Goal: Task Accomplishment & Management: Manage account settings

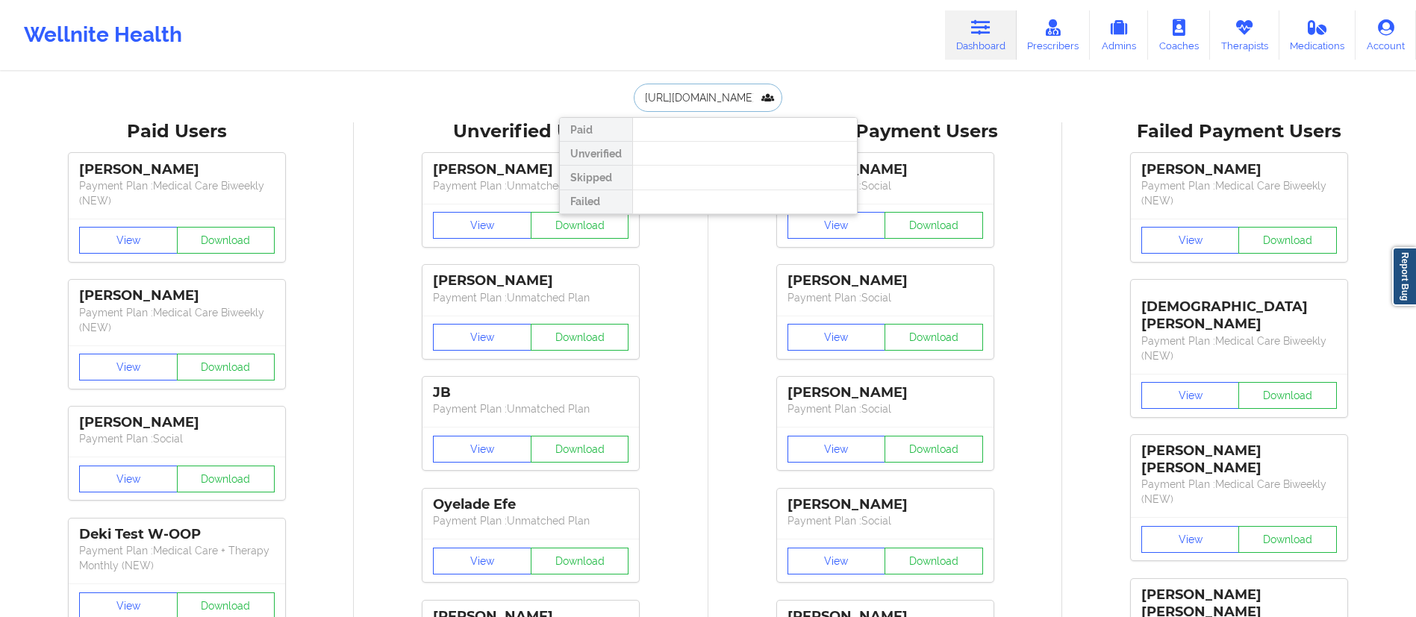
click at [746, 84] on input "[URL][DOMAIN_NAME]" at bounding box center [708, 98] width 148 height 28
click at [742, 99] on input "[URL][DOMAIN_NAME]" at bounding box center [708, 98] width 148 height 28
paste input "[EMAIL_ADDRESS][DOMAIN_NAME]"
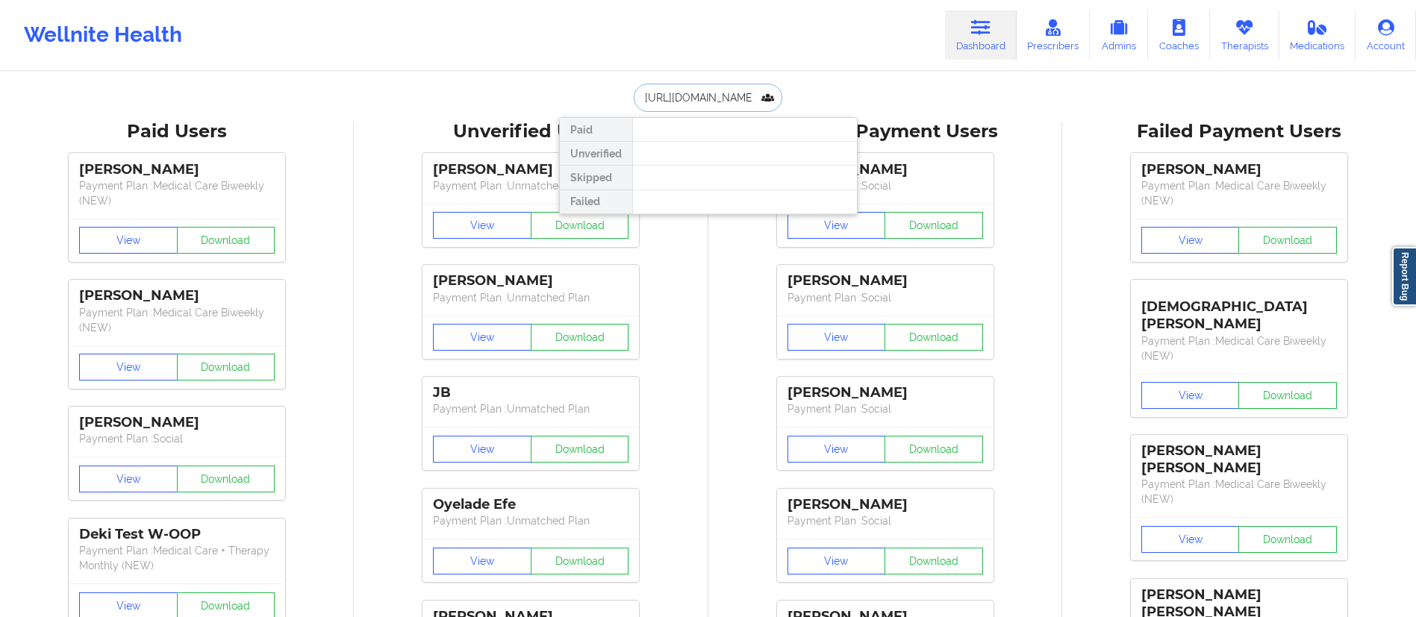
type input "[EMAIL_ADDRESS][DOMAIN_NAME]"
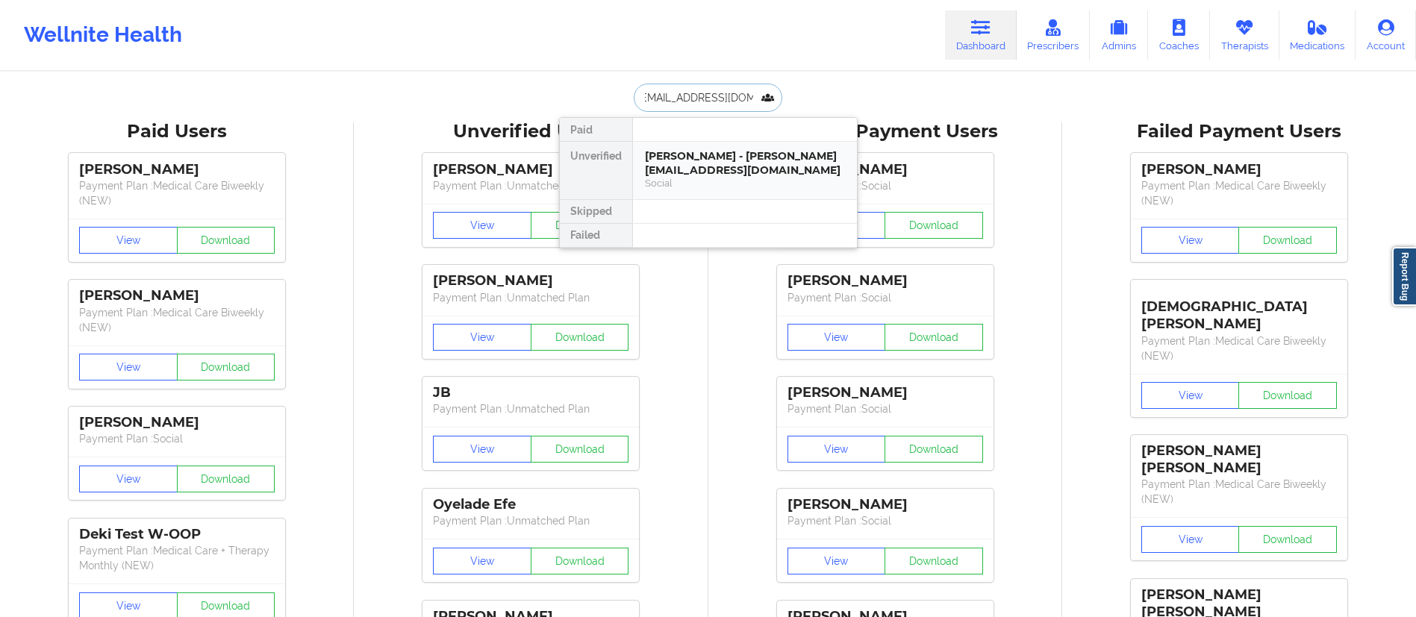
click at [675, 161] on div "[PERSON_NAME] - [PERSON_NAME][EMAIL_ADDRESS][DOMAIN_NAME]" at bounding box center [745, 163] width 200 height 28
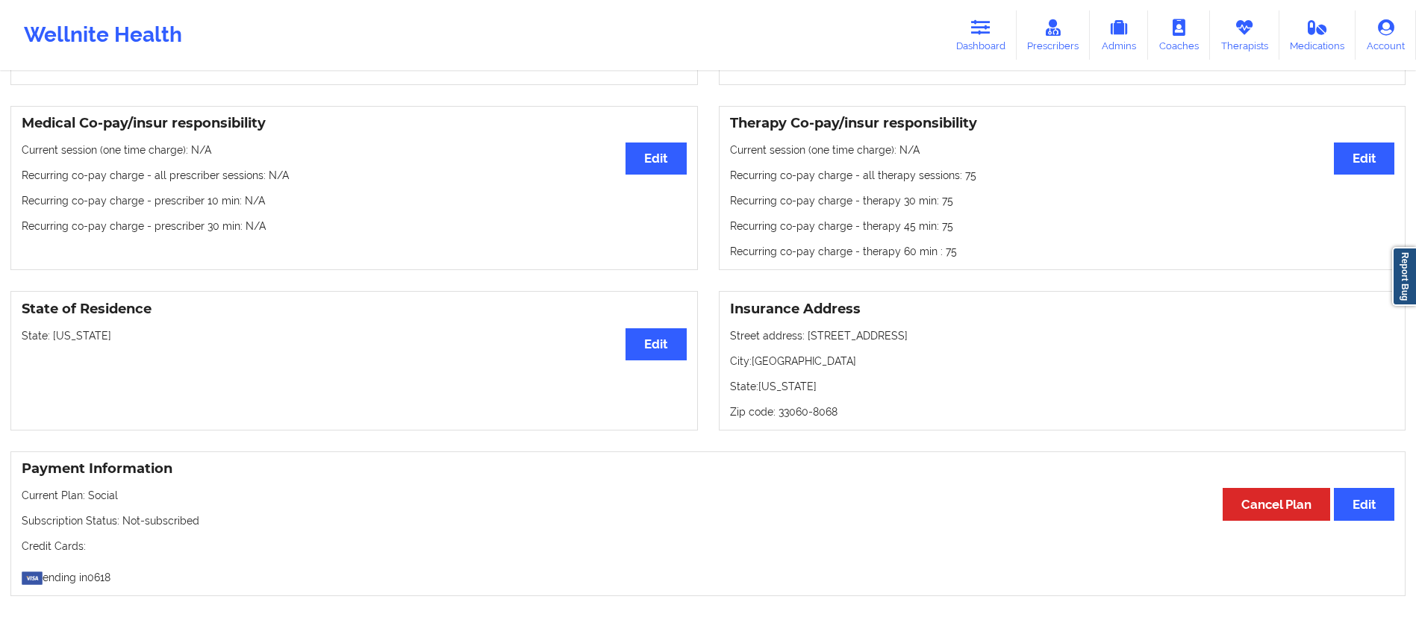
scroll to position [419, 0]
click at [1341, 156] on button "Edit" at bounding box center [1364, 160] width 60 height 32
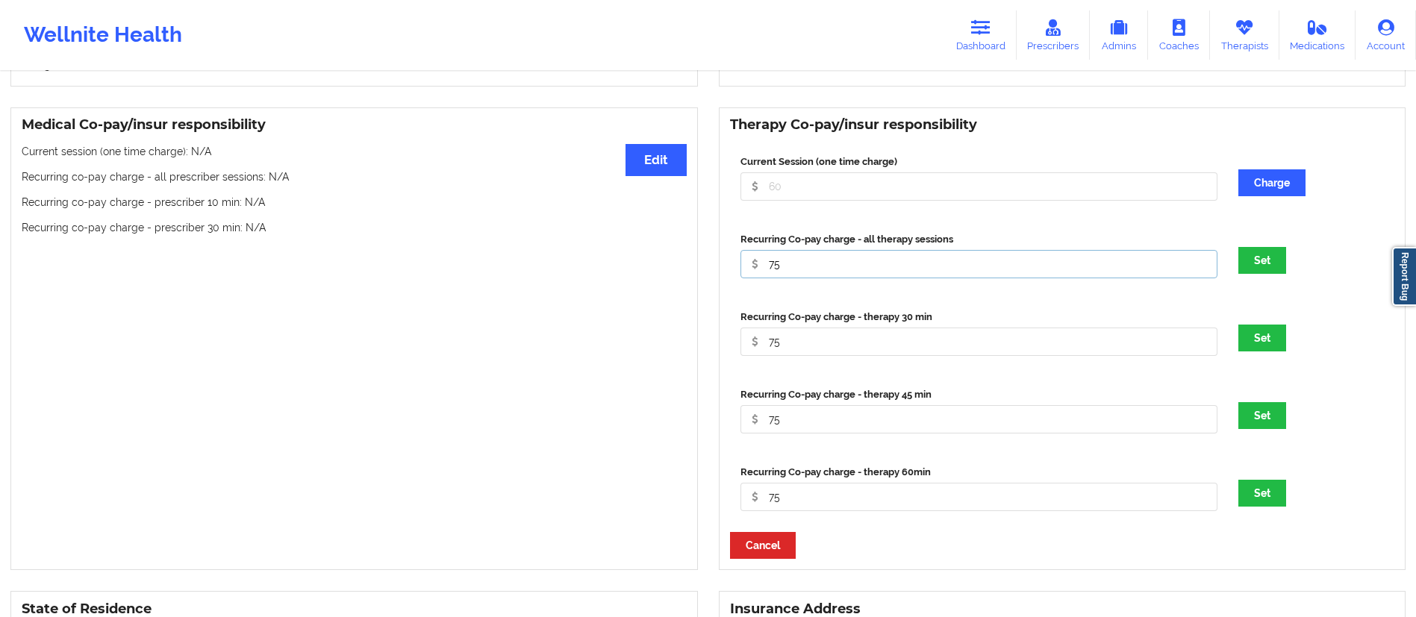
drag, startPoint x: 858, startPoint y: 266, endPoint x: 675, endPoint y: 281, distance: 183.5
click at [616, 290] on div "Medical Co-pay/insur responsibility Edit Current session (one time charge): N/A…" at bounding box center [708, 339] width 1416 height 484
type input "0"
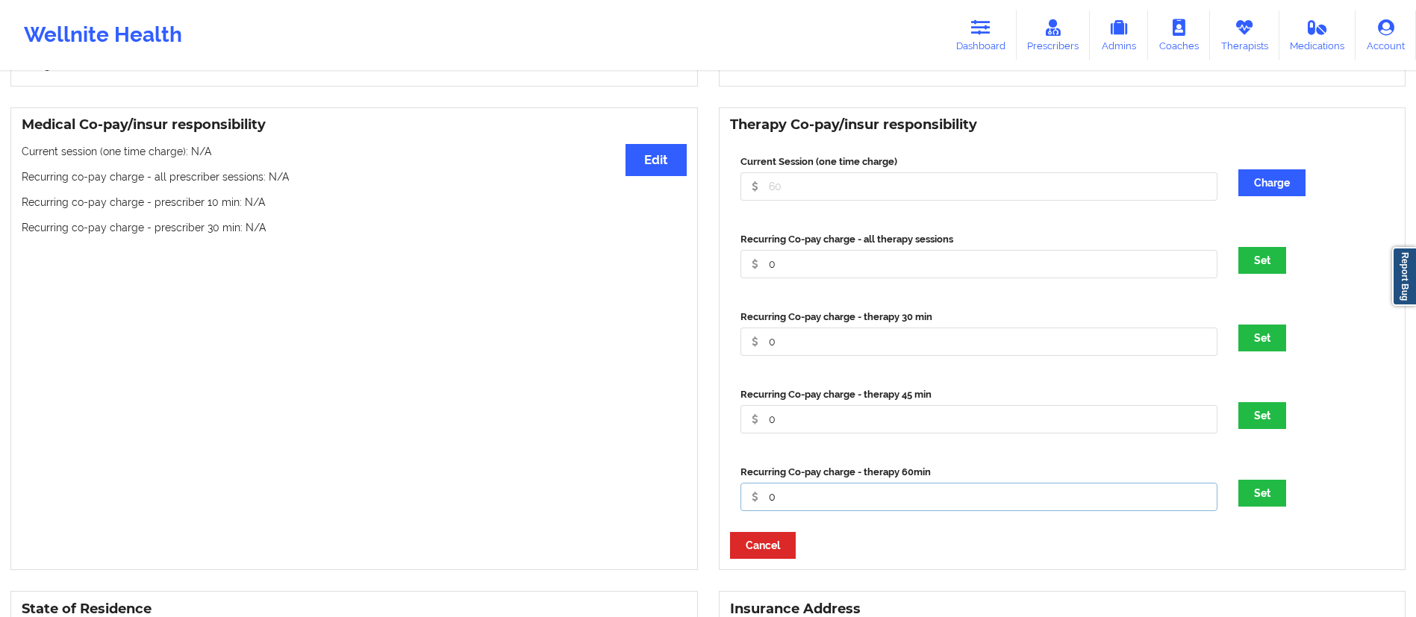
type input "0"
click at [1238, 480] on button "Set" at bounding box center [1262, 493] width 48 height 27
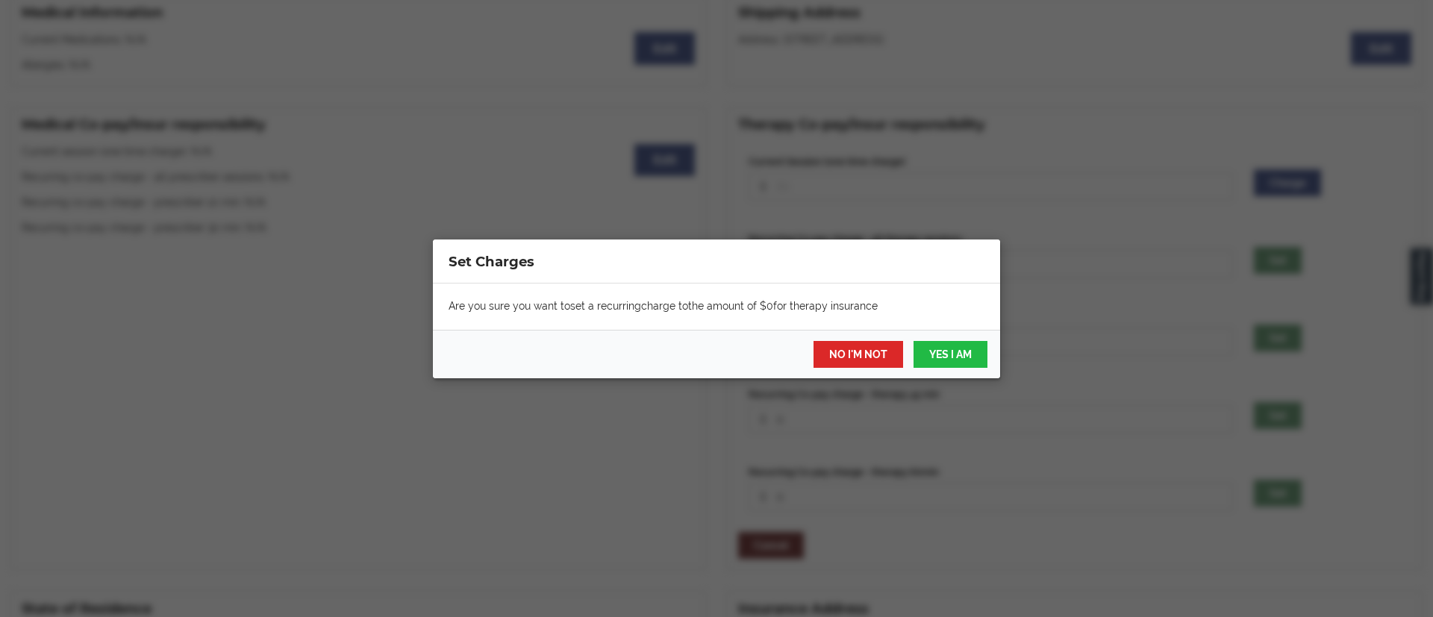
click at [694, 295] on div "Are you sure you want to set a recurring charge to the amount of $ 0 for therap…" at bounding box center [716, 307] width 567 height 46
click at [939, 346] on button "YES I AM" at bounding box center [951, 354] width 74 height 27
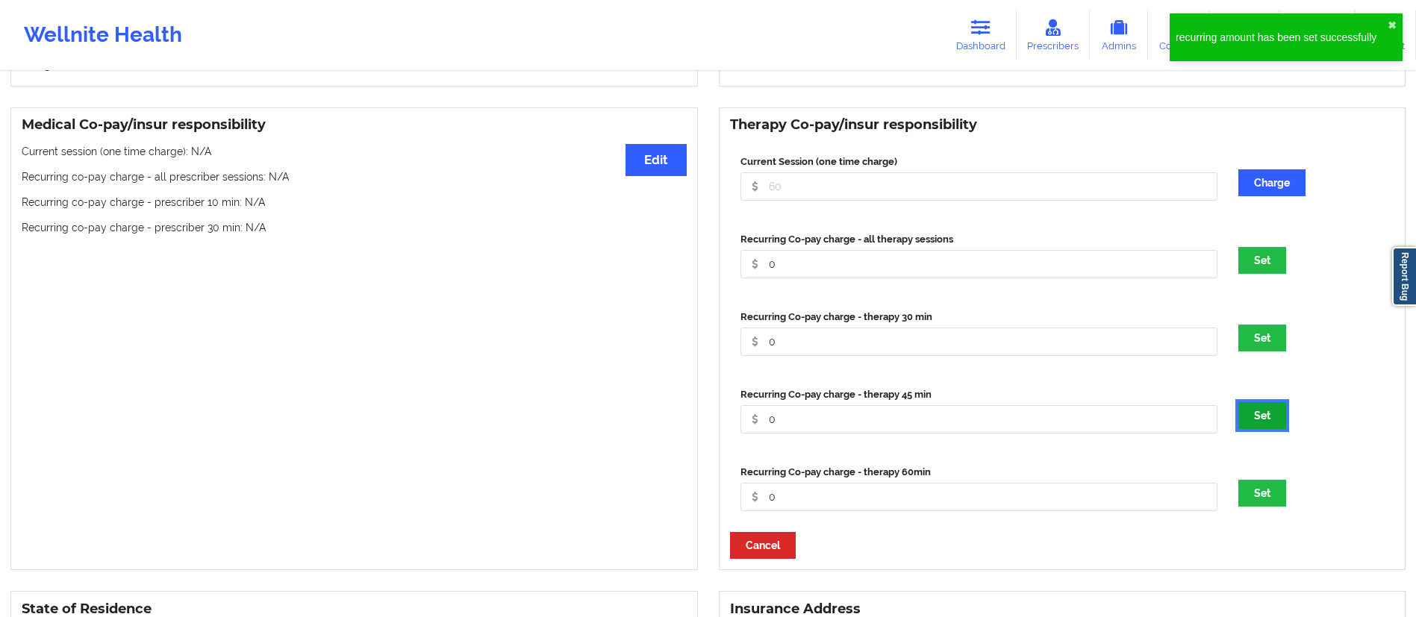
click at [1262, 419] on button "Set" at bounding box center [1262, 415] width 48 height 27
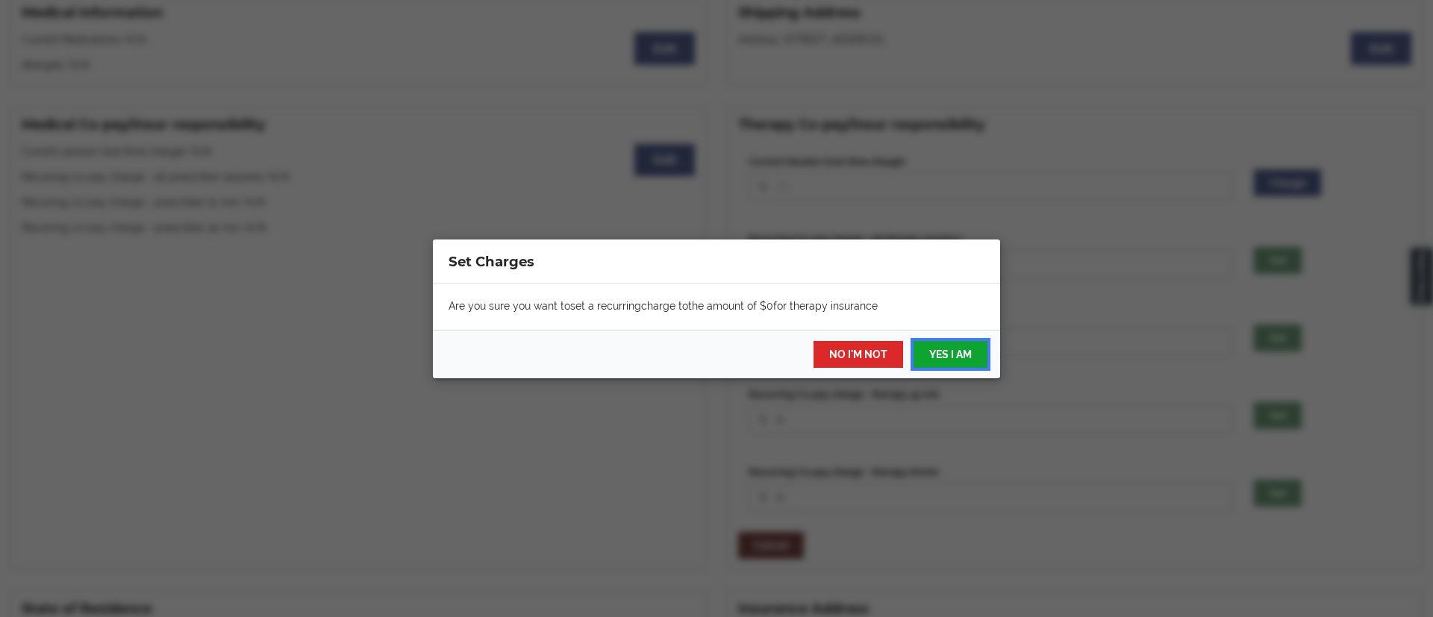
click at [935, 357] on button "YES I AM" at bounding box center [951, 354] width 74 height 27
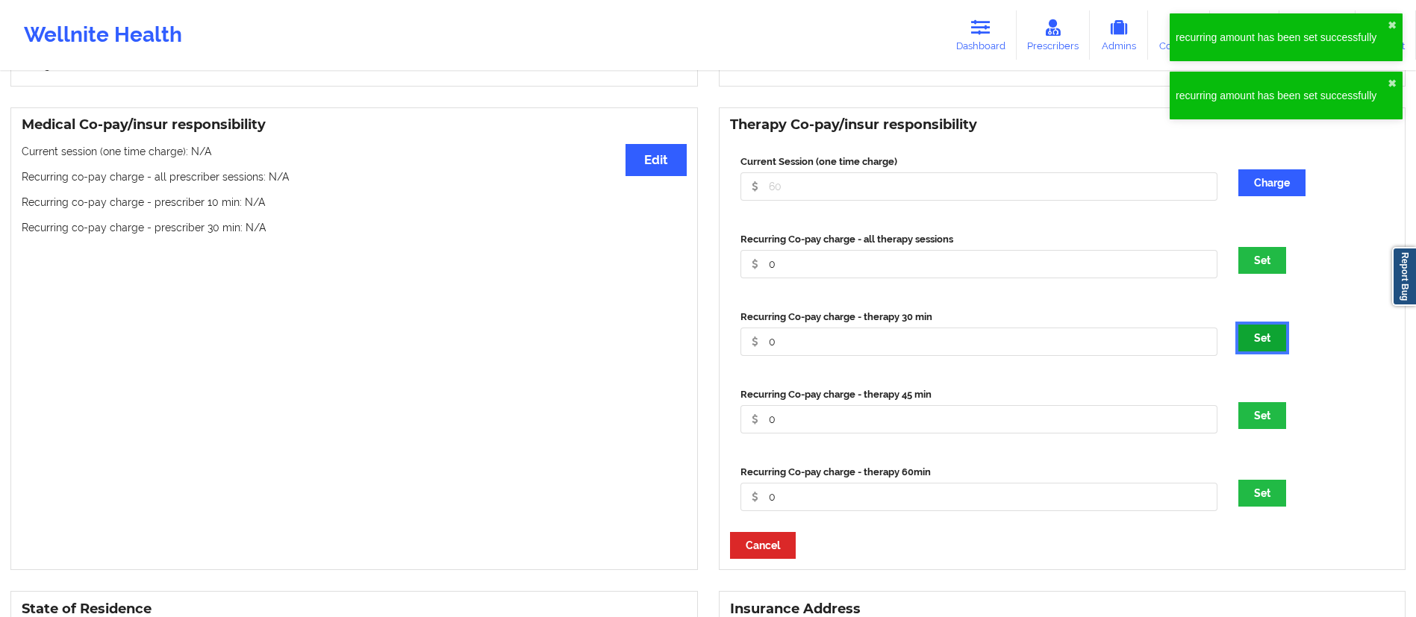
click at [1265, 343] on button "Set" at bounding box center [1262, 338] width 48 height 27
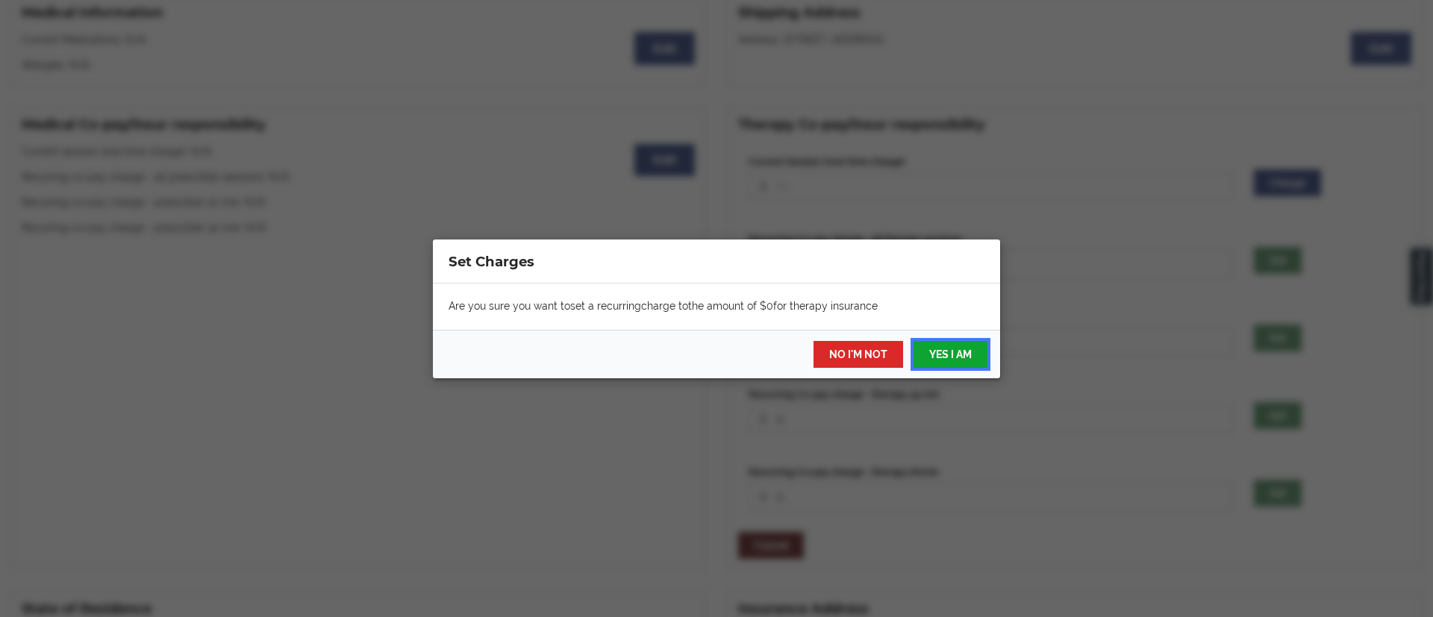
click at [958, 359] on button "YES I AM" at bounding box center [951, 354] width 74 height 27
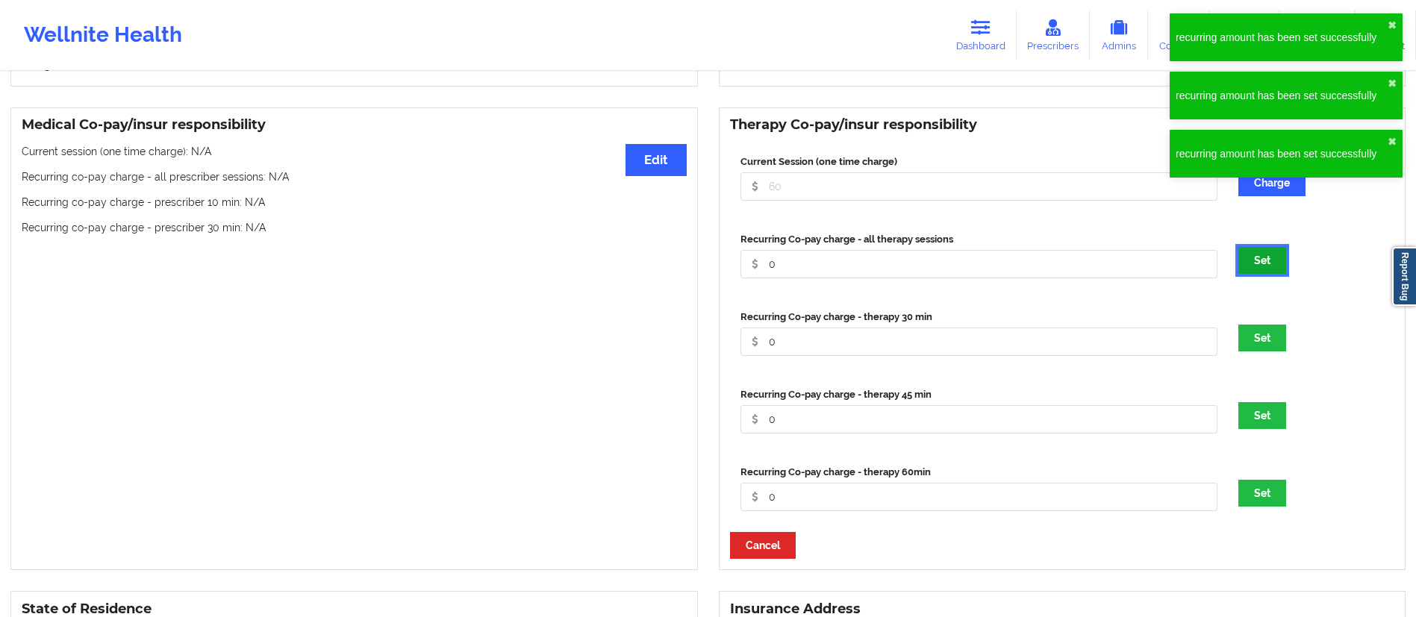
click at [1254, 263] on button "Set" at bounding box center [1262, 260] width 48 height 27
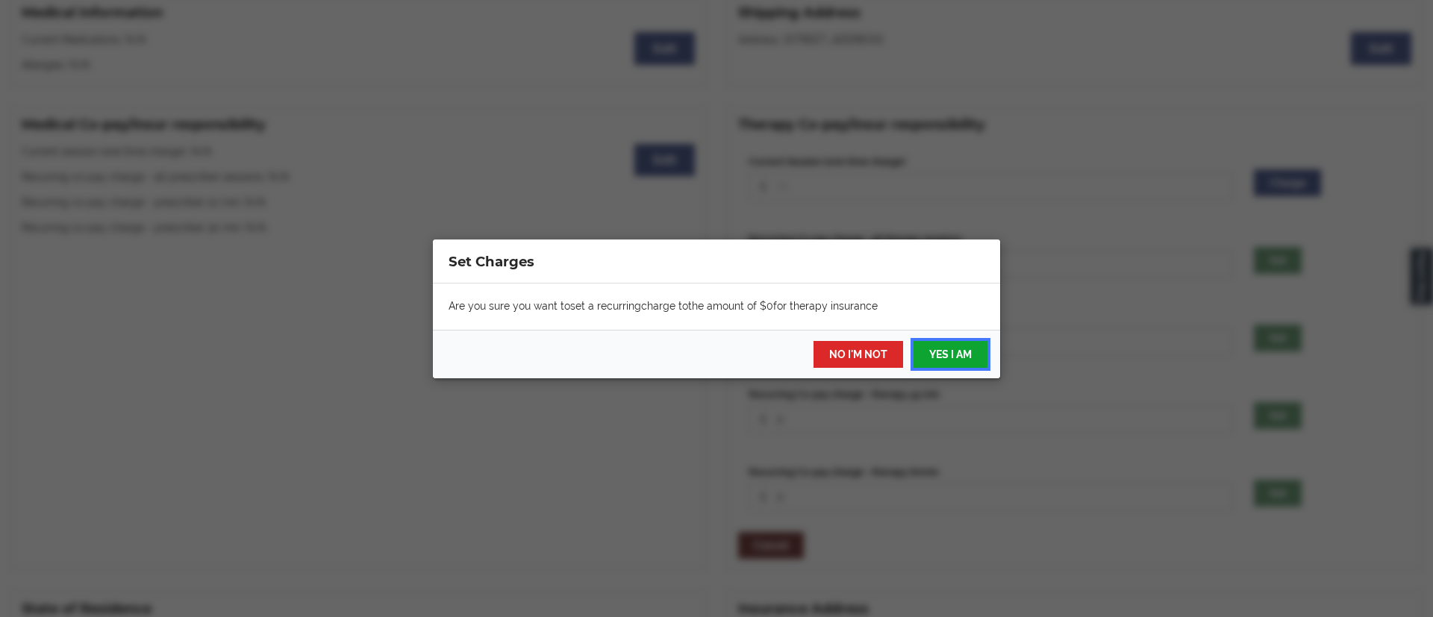
click at [955, 350] on button "YES I AM" at bounding box center [951, 354] width 74 height 27
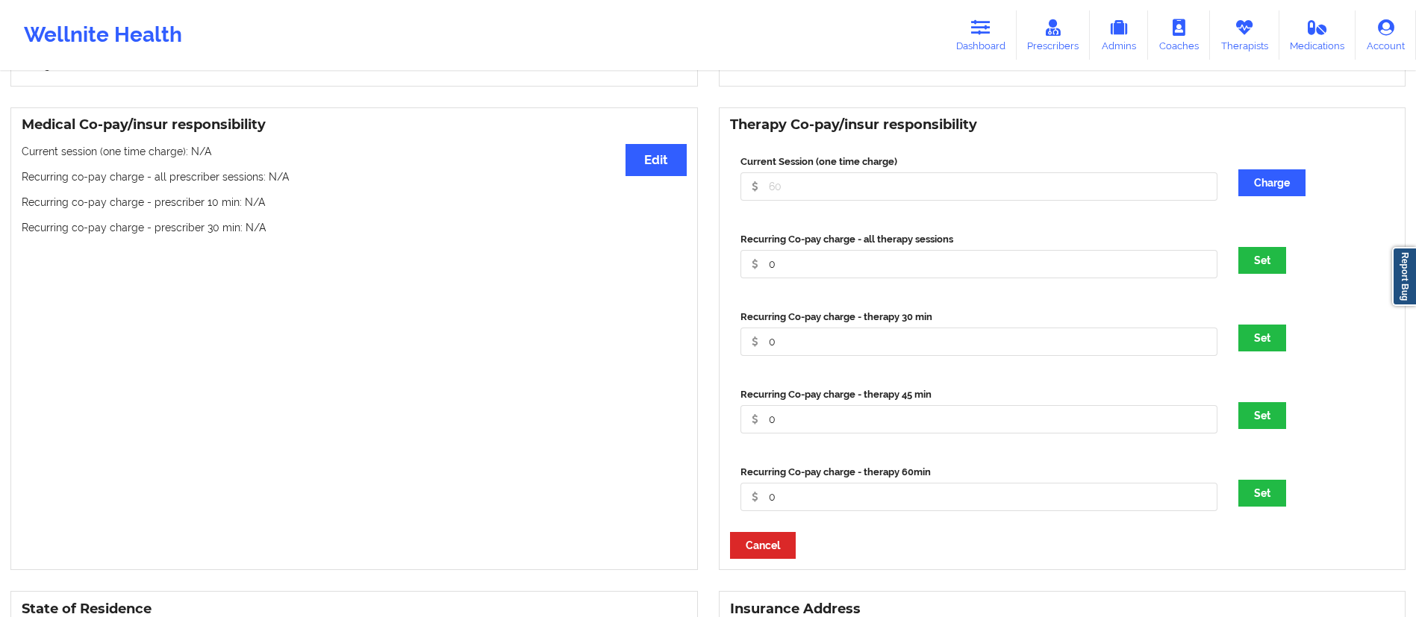
scroll to position [0, 0]
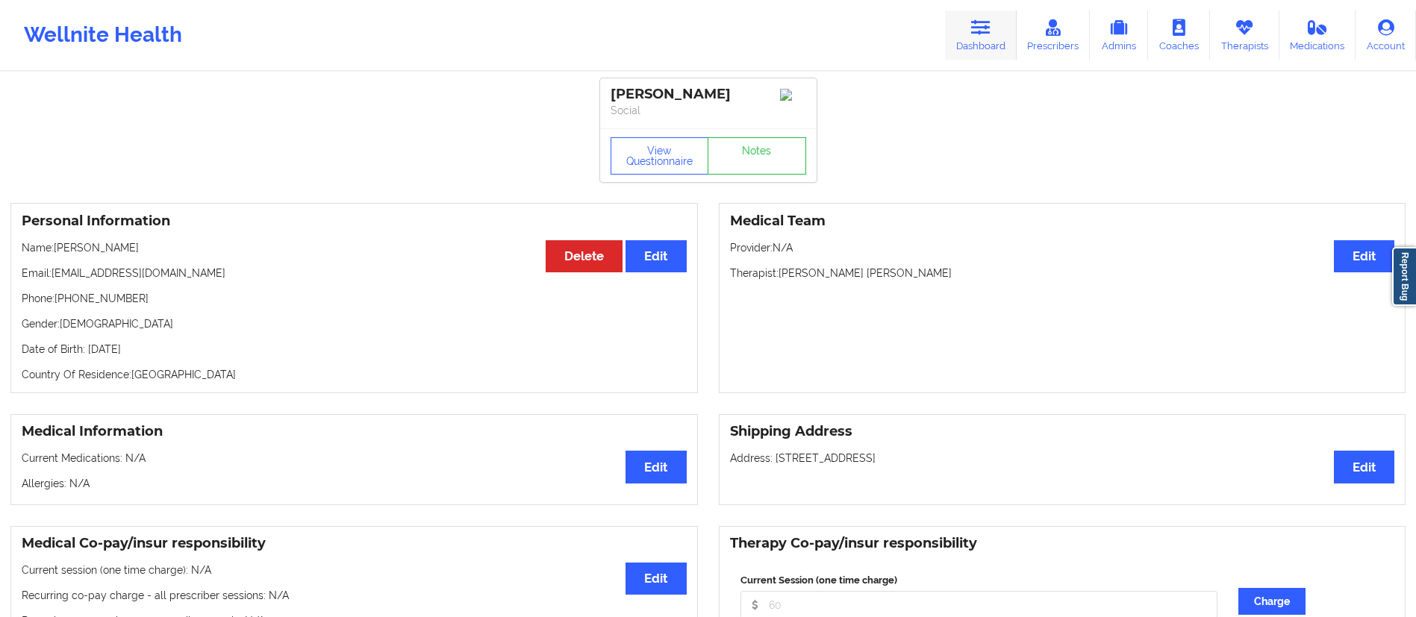
click at [999, 54] on link "Dashboard" at bounding box center [981, 34] width 72 height 49
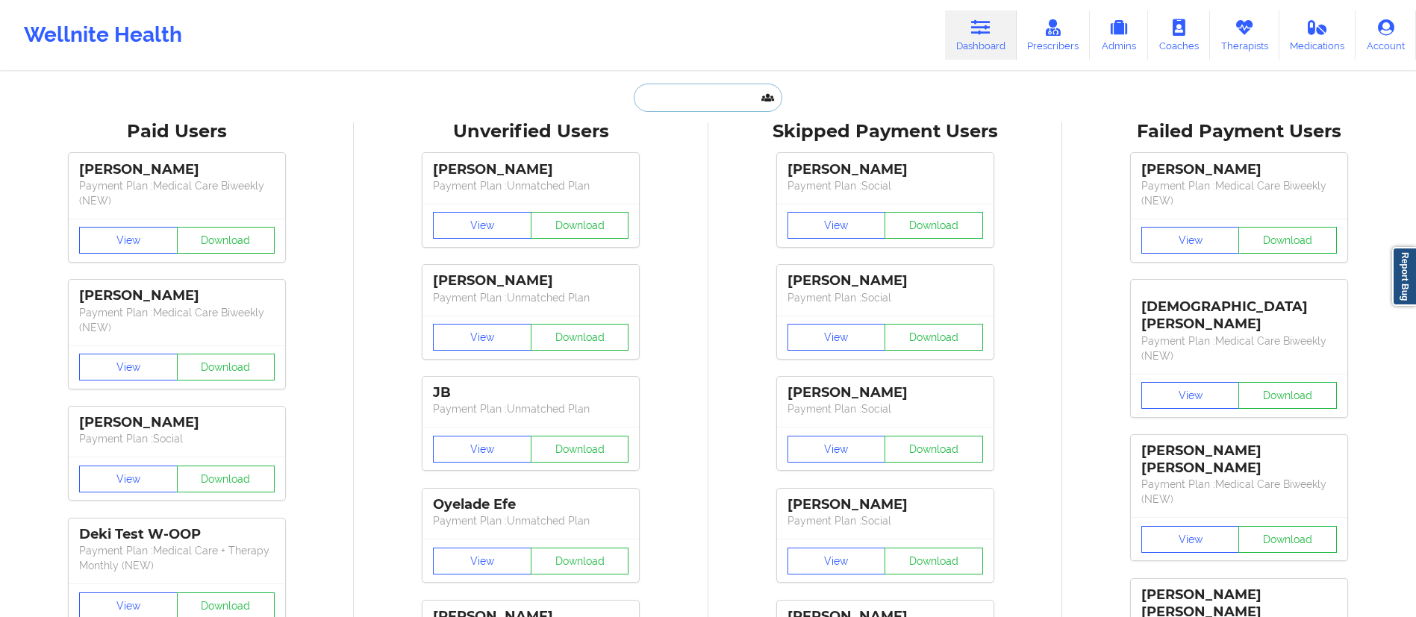
click at [688, 94] on input "text" at bounding box center [708, 98] width 148 height 28
paste input "[EMAIL_ADDRESS][DOMAIN_NAME]"
type input "[EMAIL_ADDRESS][DOMAIN_NAME]"
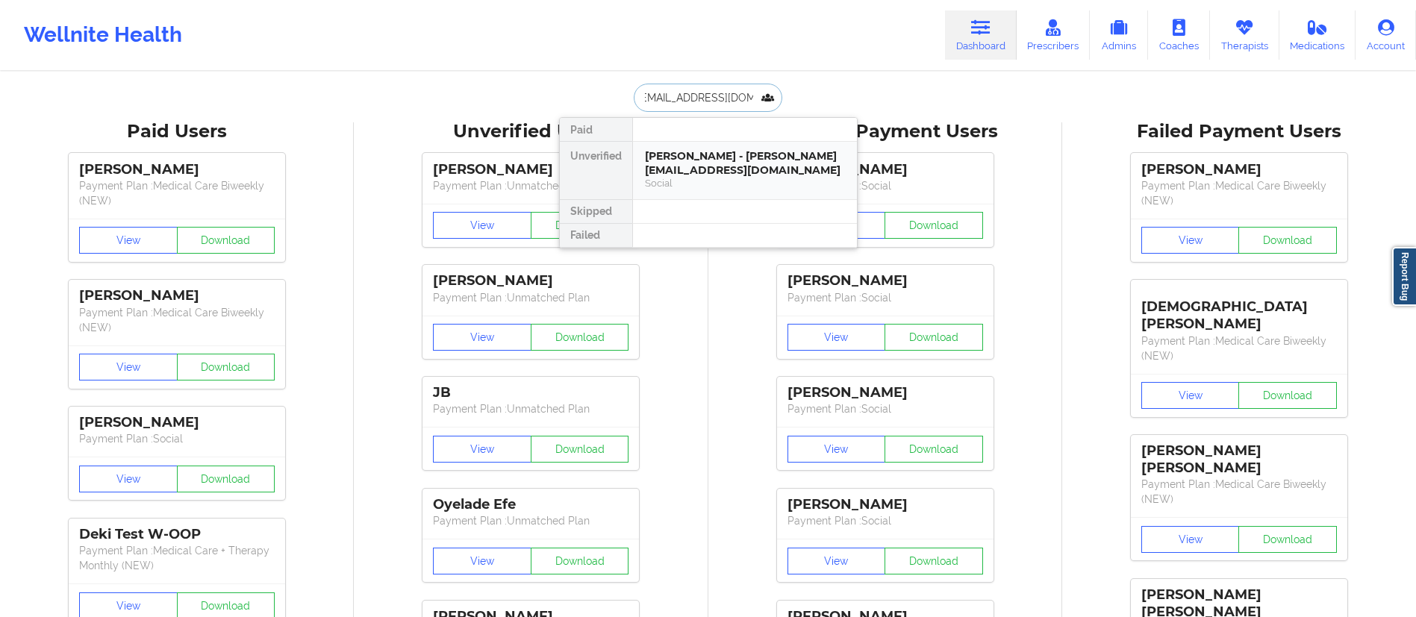
click at [706, 160] on div "[PERSON_NAME] - [PERSON_NAME][EMAIL_ADDRESS][DOMAIN_NAME]" at bounding box center [745, 163] width 200 height 28
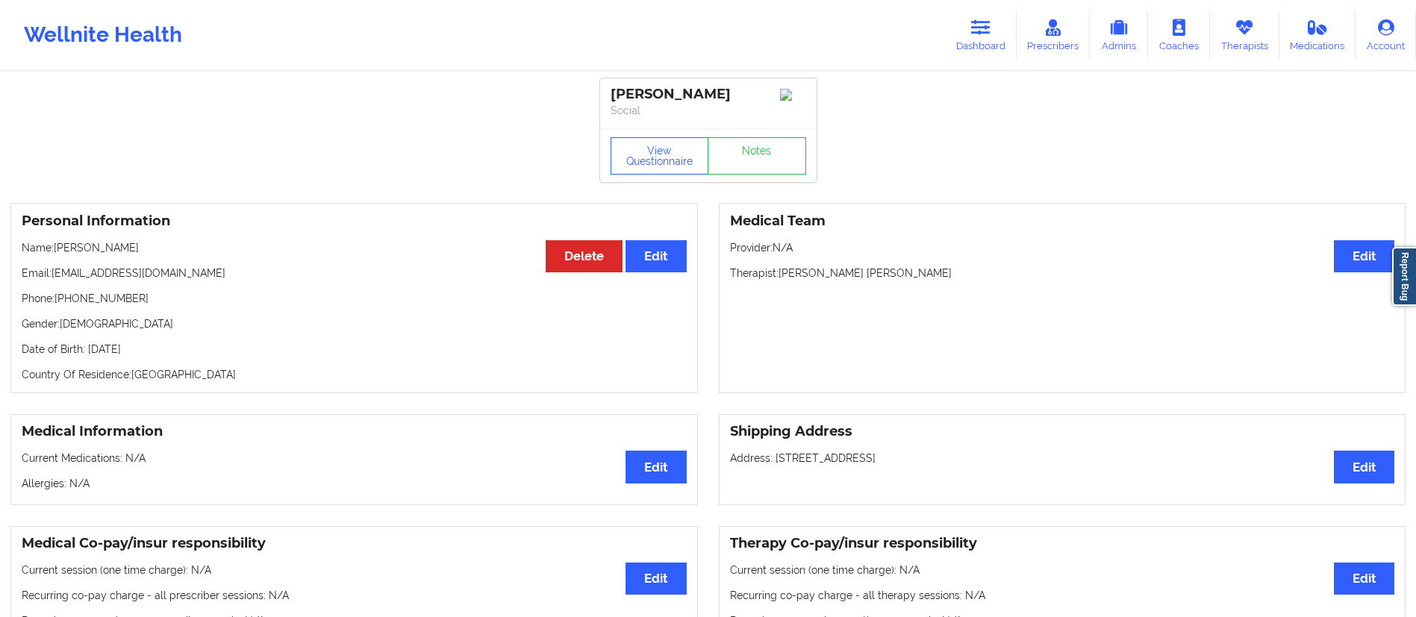
drag, startPoint x: 601, startPoint y: 93, endPoint x: 753, endPoint y: 84, distance: 152.5
click at [753, 84] on div "[PERSON_NAME] Social" at bounding box center [708, 103] width 216 height 50
copy div "[PERSON_NAME]"
